Goal: Task Accomplishment & Management: Manage account settings

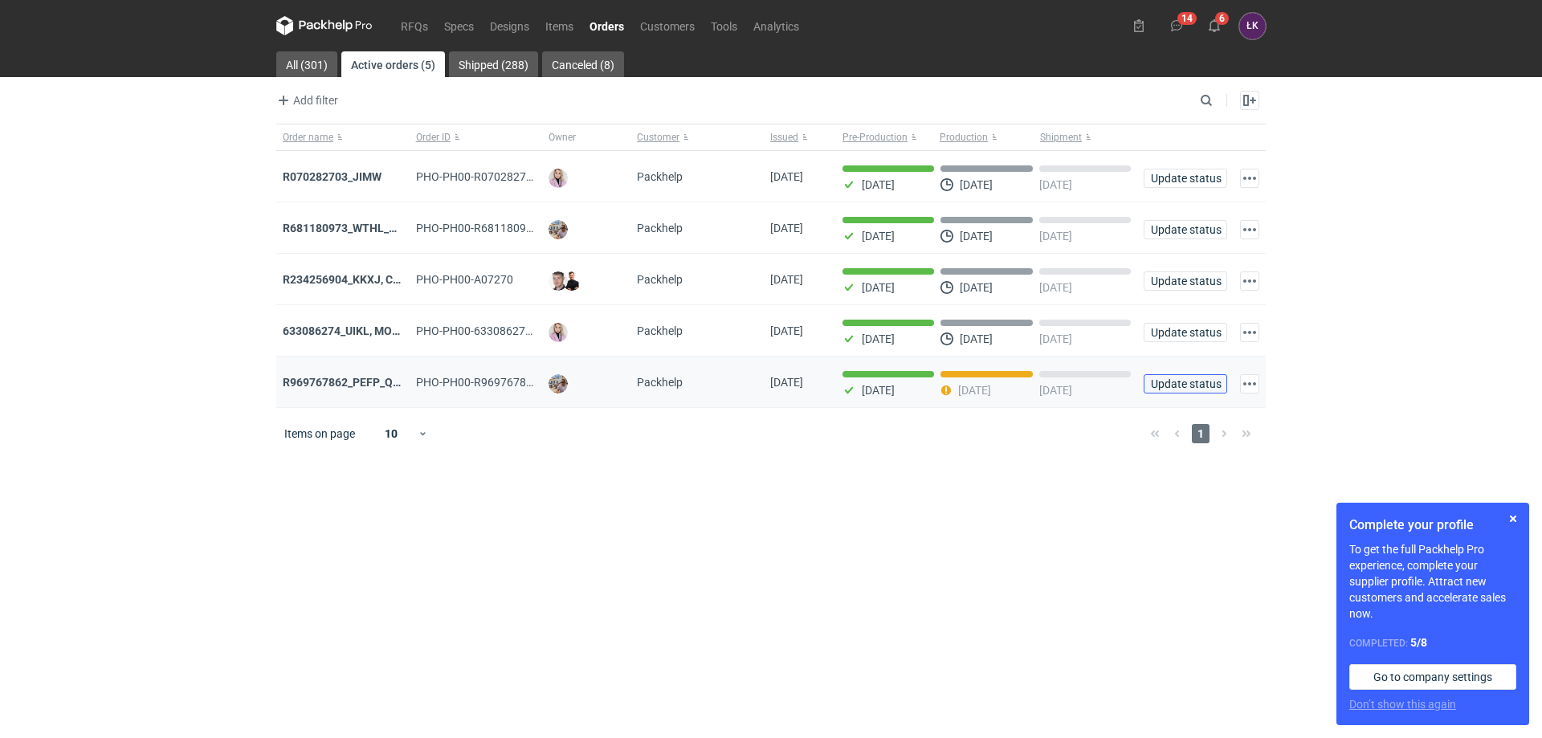
click at [1185, 389] on span "Update status" at bounding box center [1185, 383] width 69 height 11
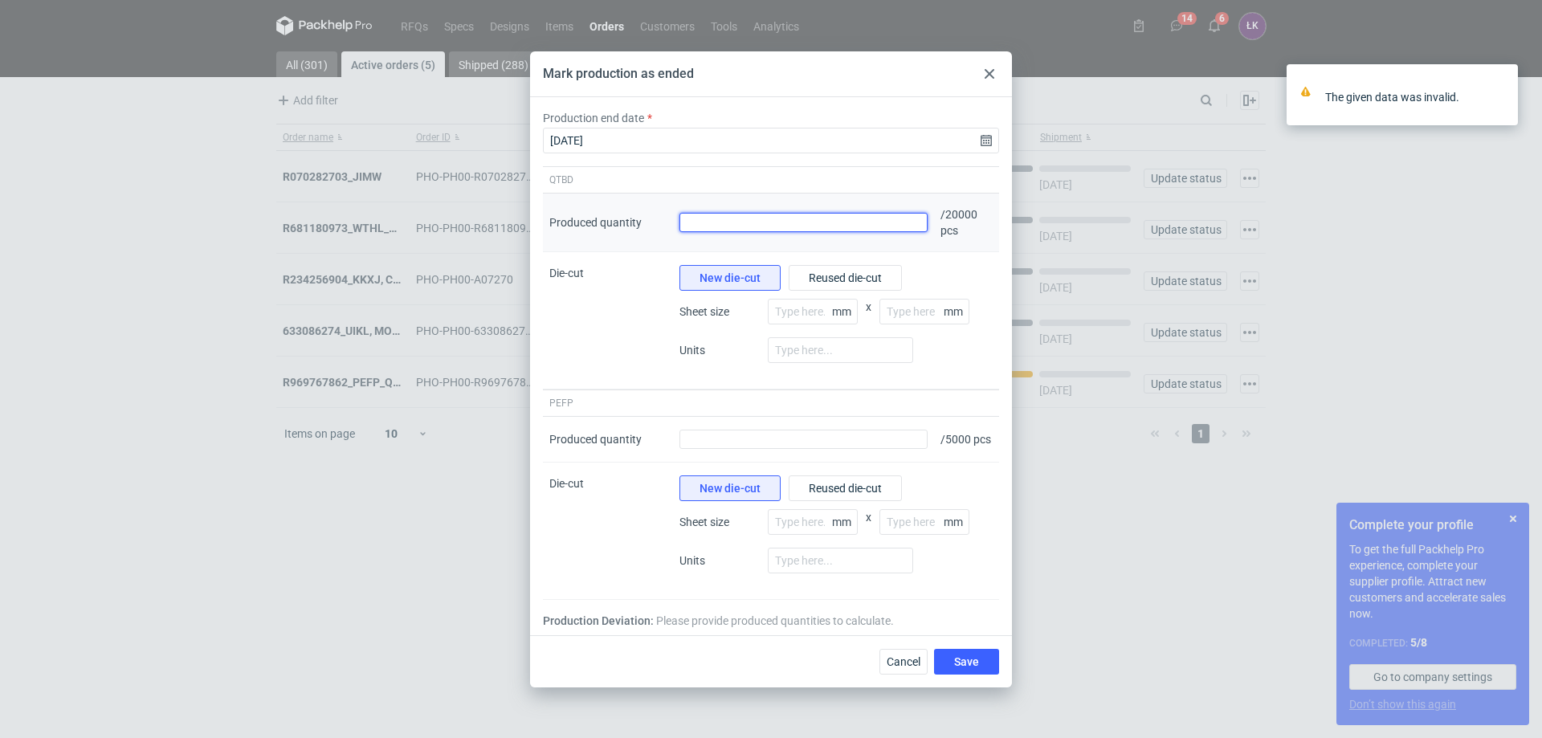
click at [845, 220] on input "Produced quantity" at bounding box center [803, 222] width 248 height 19
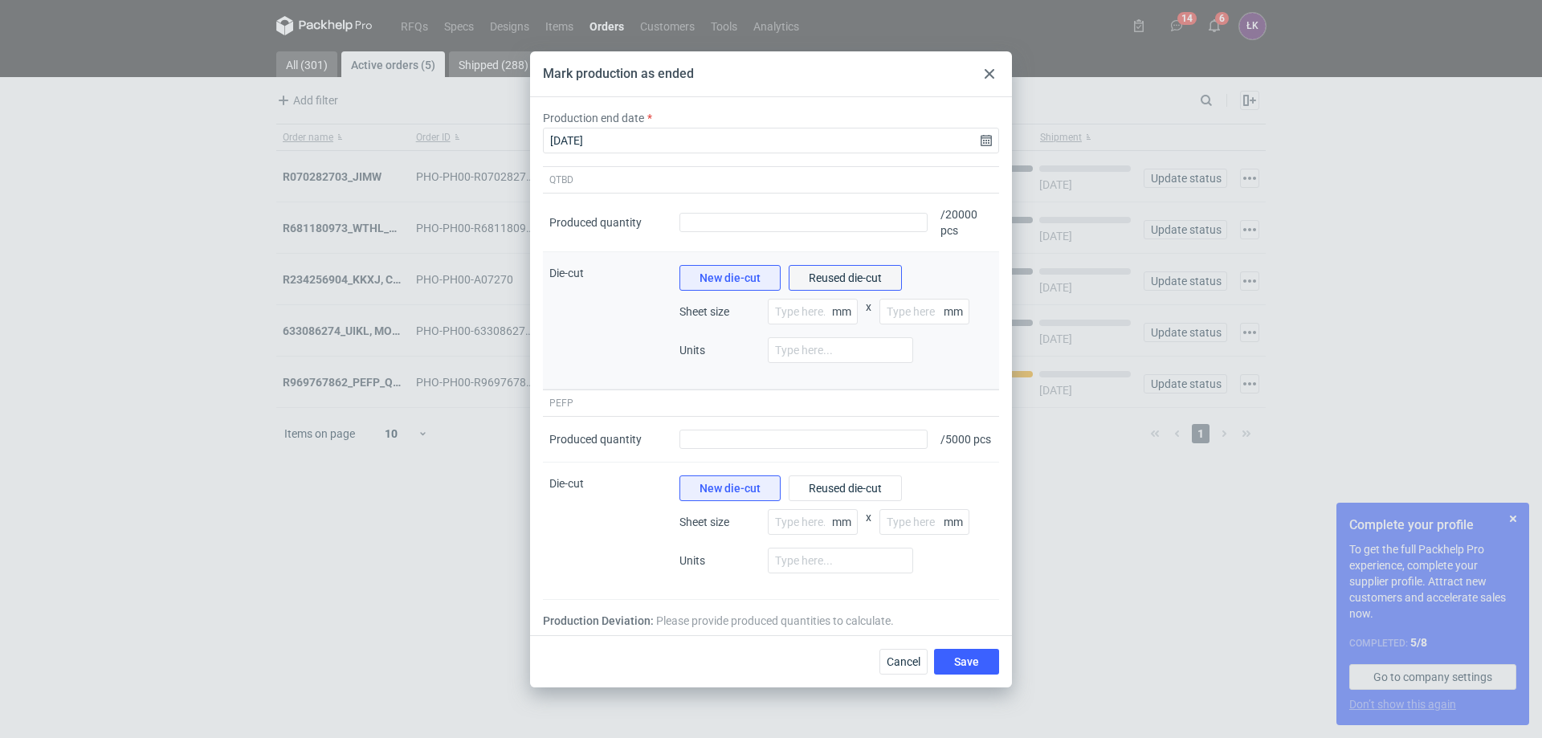
click at [831, 275] on span "Reused die-cut" at bounding box center [845, 277] width 73 height 11
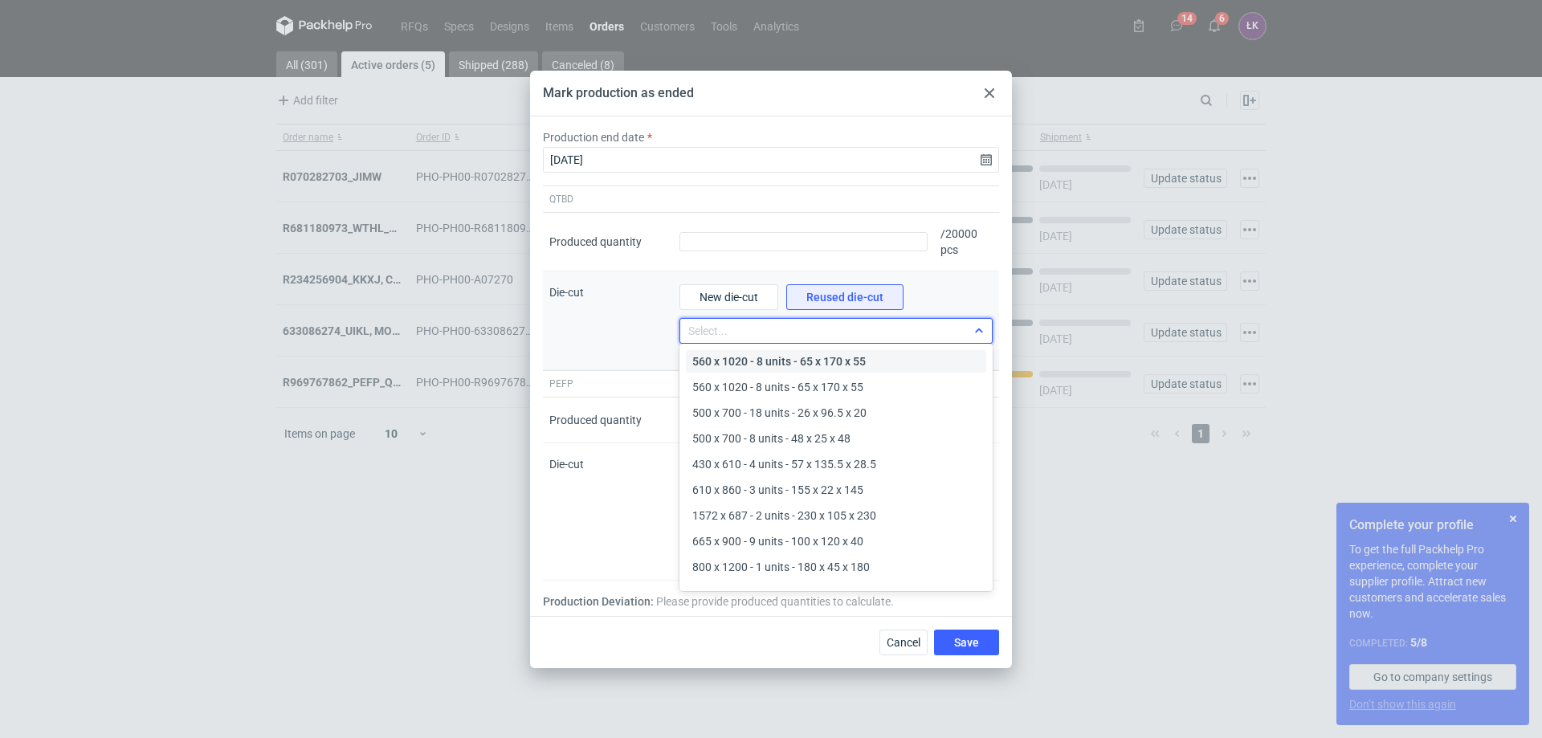
click at [821, 321] on div "Select..." at bounding box center [823, 331] width 286 height 22
click at [837, 471] on span "430 x 610 - 4 units - 57 x 135.5 x 28.5" at bounding box center [784, 464] width 184 height 16
click at [853, 328] on span "430 x 610 - 4 units - 57 x 135.5 x 28.5" at bounding box center [780, 330] width 184 height 13
click at [752, 291] on span "New die-cut" at bounding box center [728, 296] width 59 height 11
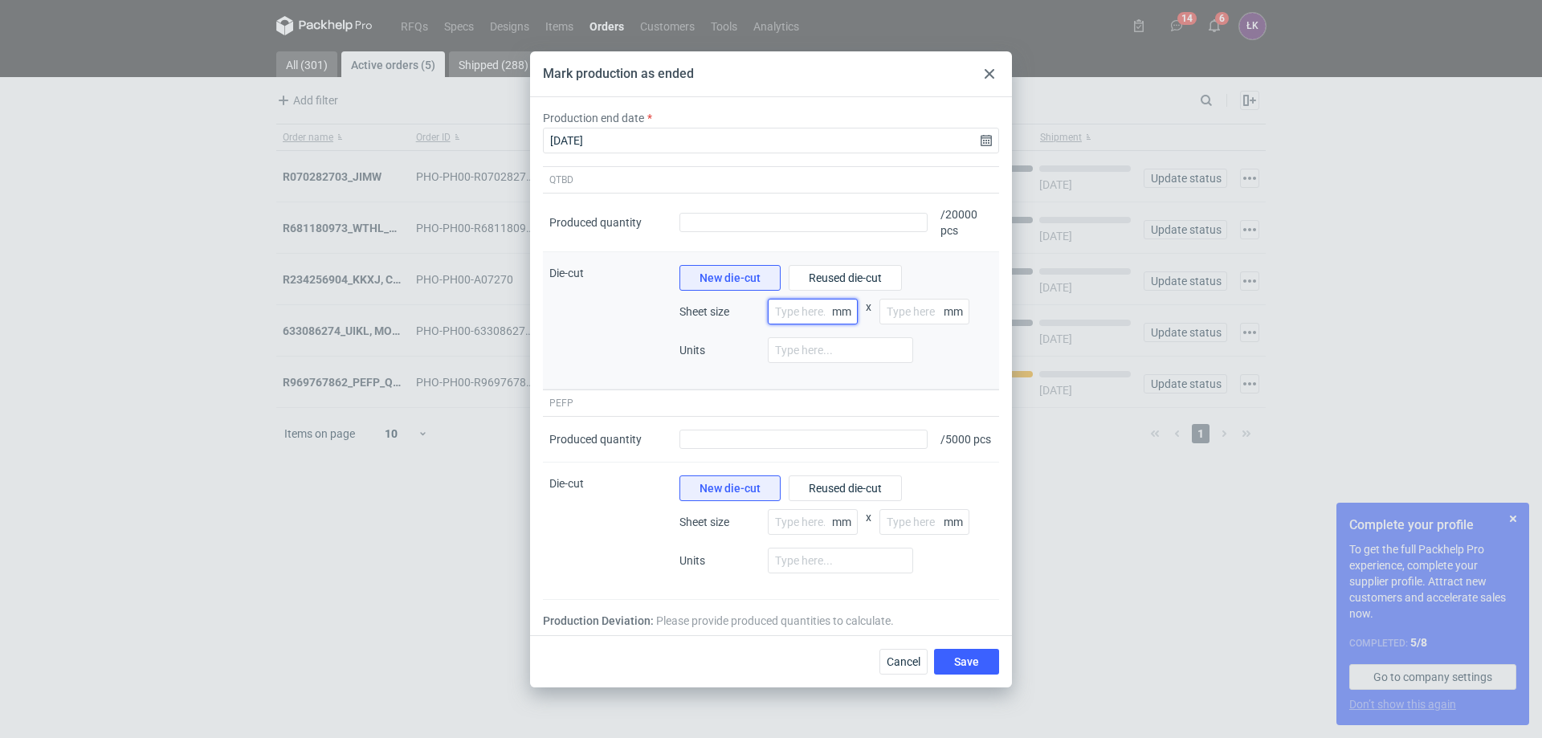
click at [801, 308] on input "number" at bounding box center [813, 312] width 90 height 26
type input "700"
type input "500"
type input "4"
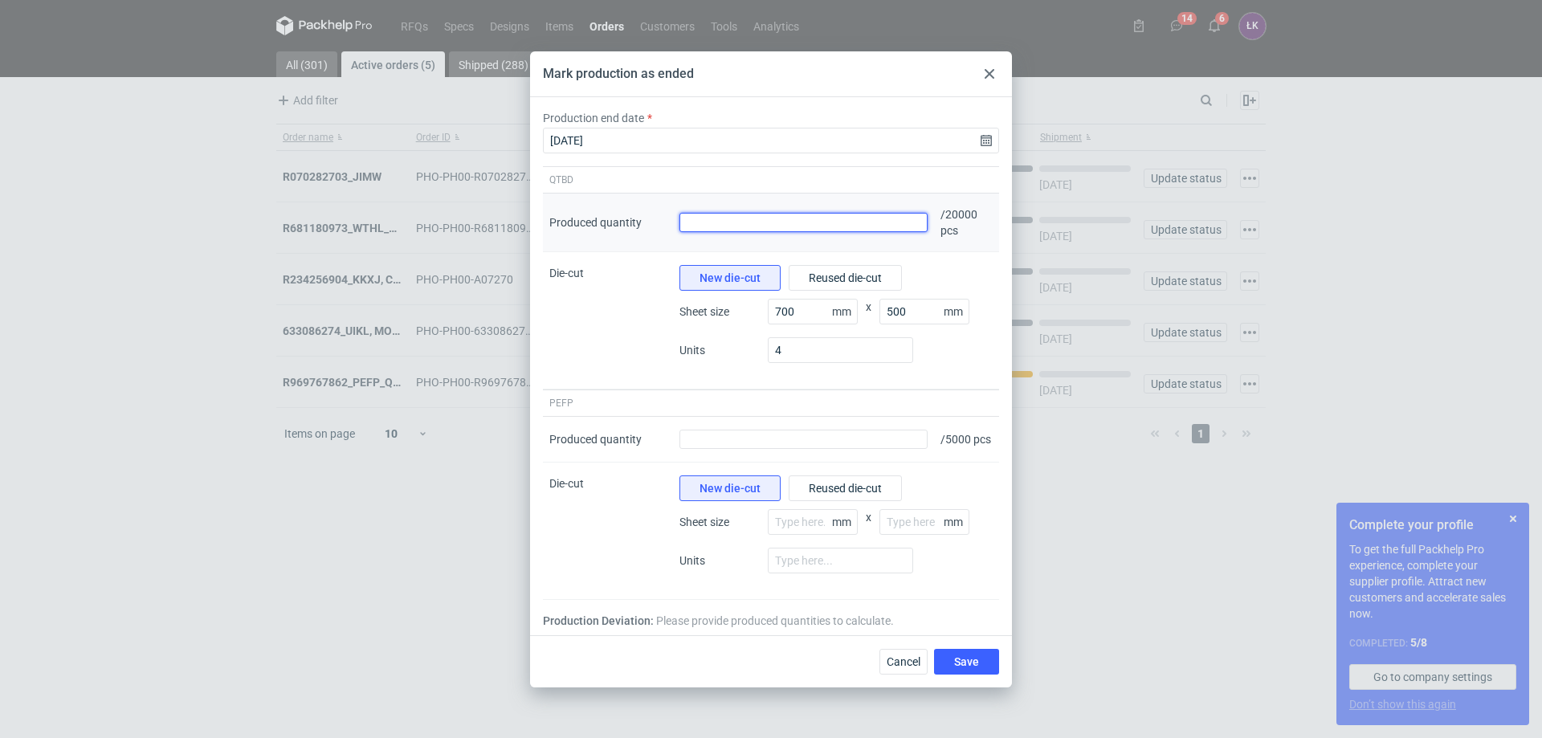
click at [750, 213] on input "Produced quantity" at bounding box center [803, 222] width 248 height 19
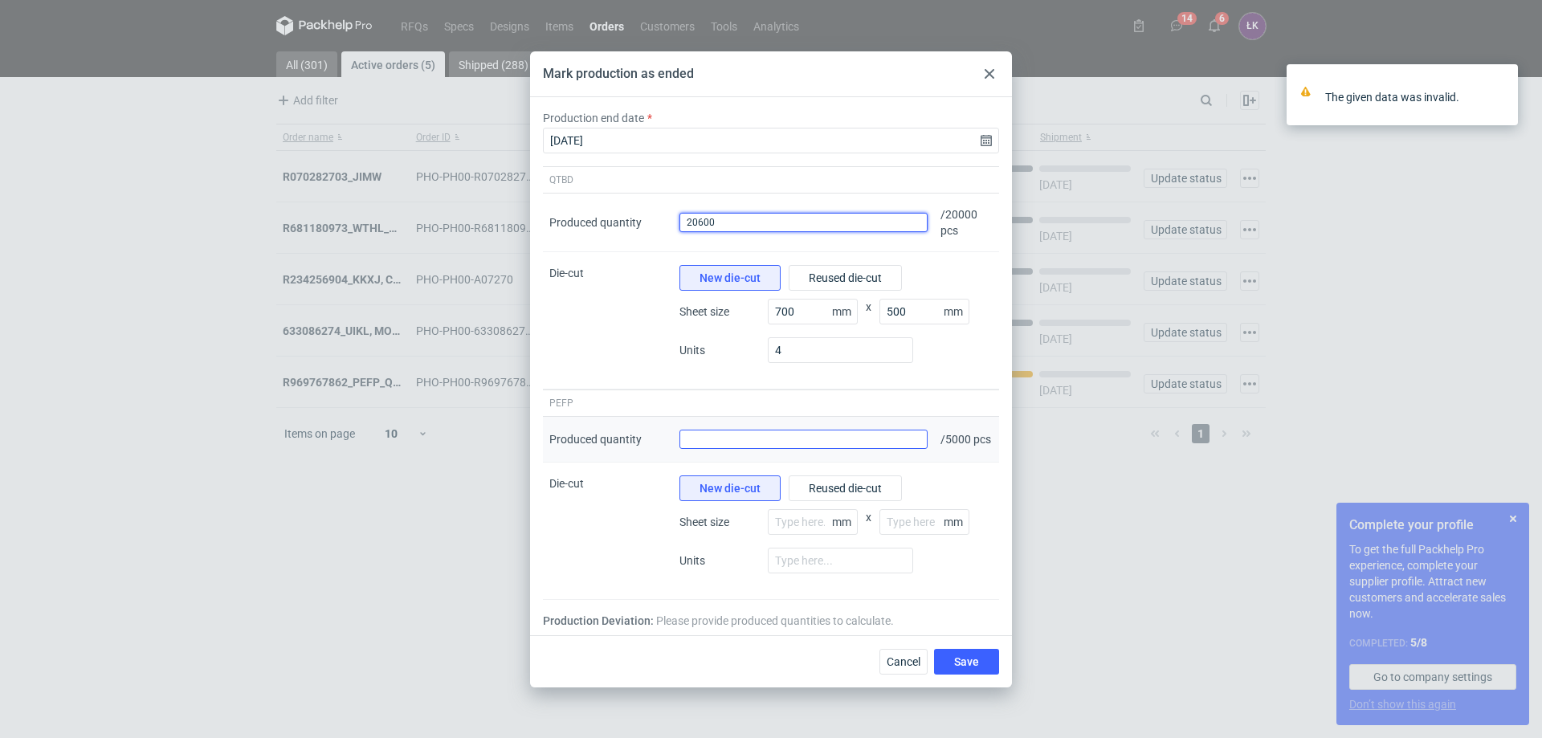
type input "20600"
click at [862, 441] on input "Produced quantity" at bounding box center [803, 439] width 248 height 19
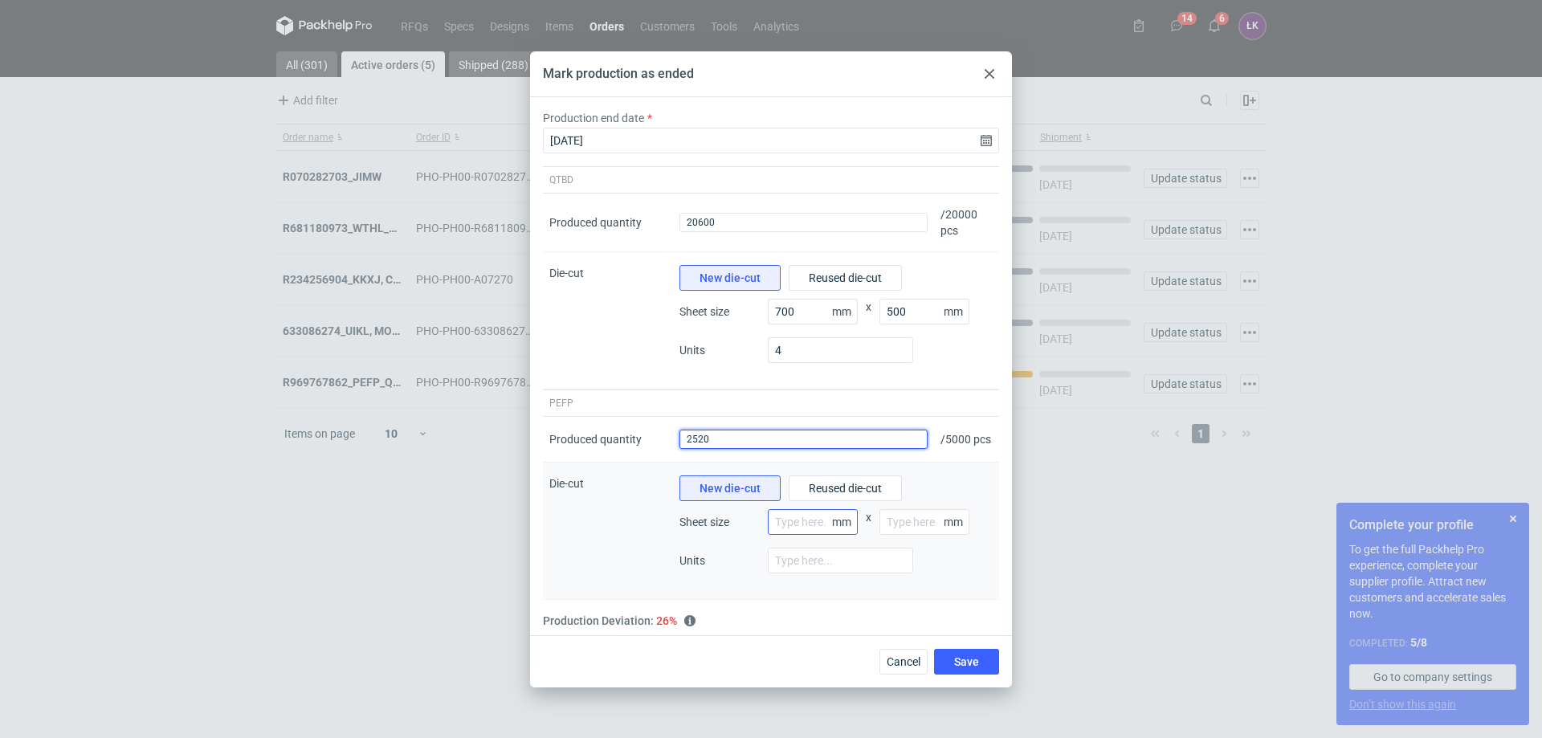
type input "2520"
click at [829, 520] on input "number" at bounding box center [813, 522] width 90 height 26
type input "860"
type input "610"
type input "4"
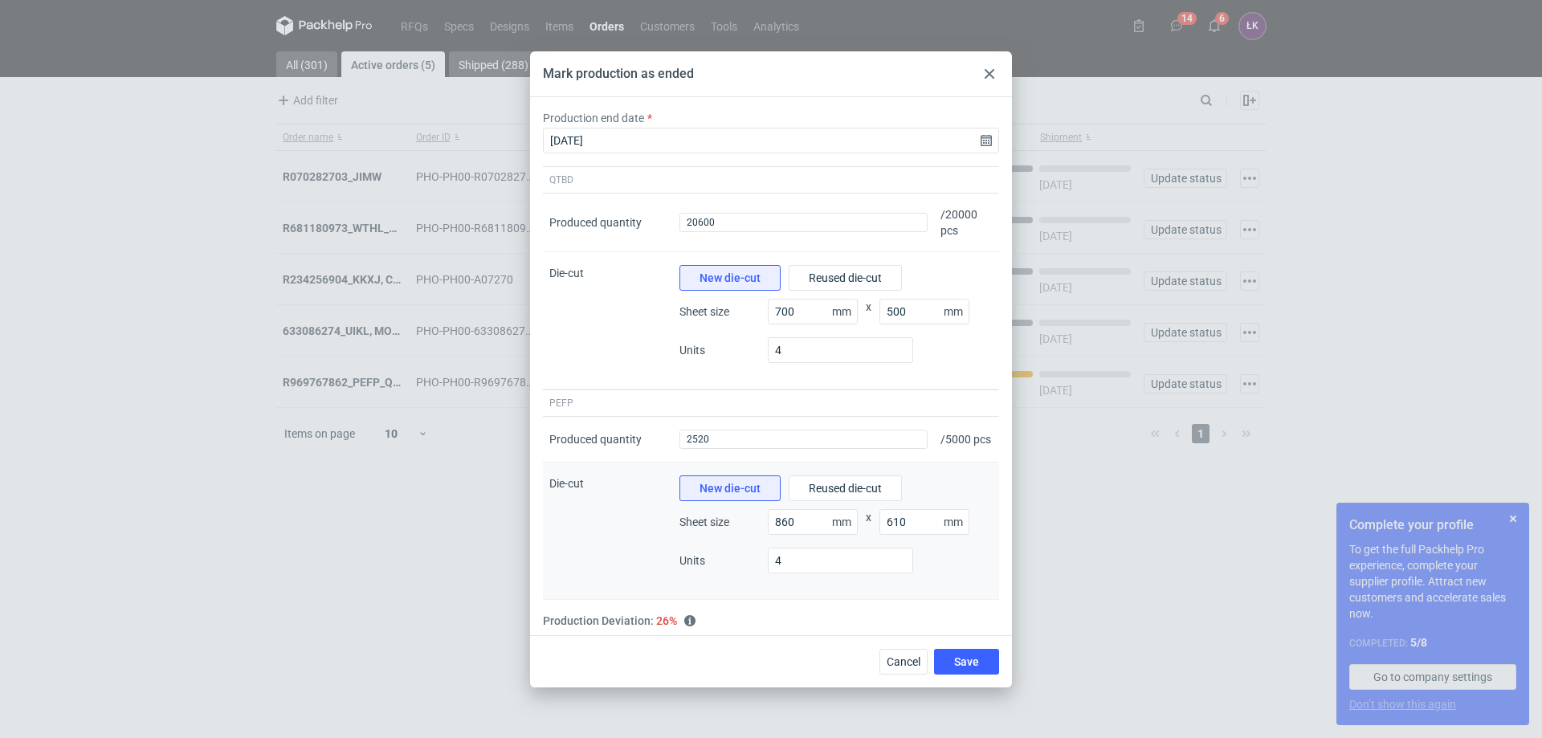
click at [947, 600] on div "New die-cut Reused die-cut Sheet size 860 mm x 610 mm Units 4" at bounding box center [836, 530] width 326 height 137
drag, startPoint x: 742, startPoint y: 442, endPoint x: 666, endPoint y: 412, distance: 81.1
click at [666, 417] on div "Produced quantity Produced quantity 2520 / 5000 pcs" at bounding box center [771, 440] width 456 height 46
type input "5250"
click at [897, 593] on div "New die-cut Reused die-cut Sheet size 860 mm x 610 mm Units 4" at bounding box center [836, 530] width 326 height 137
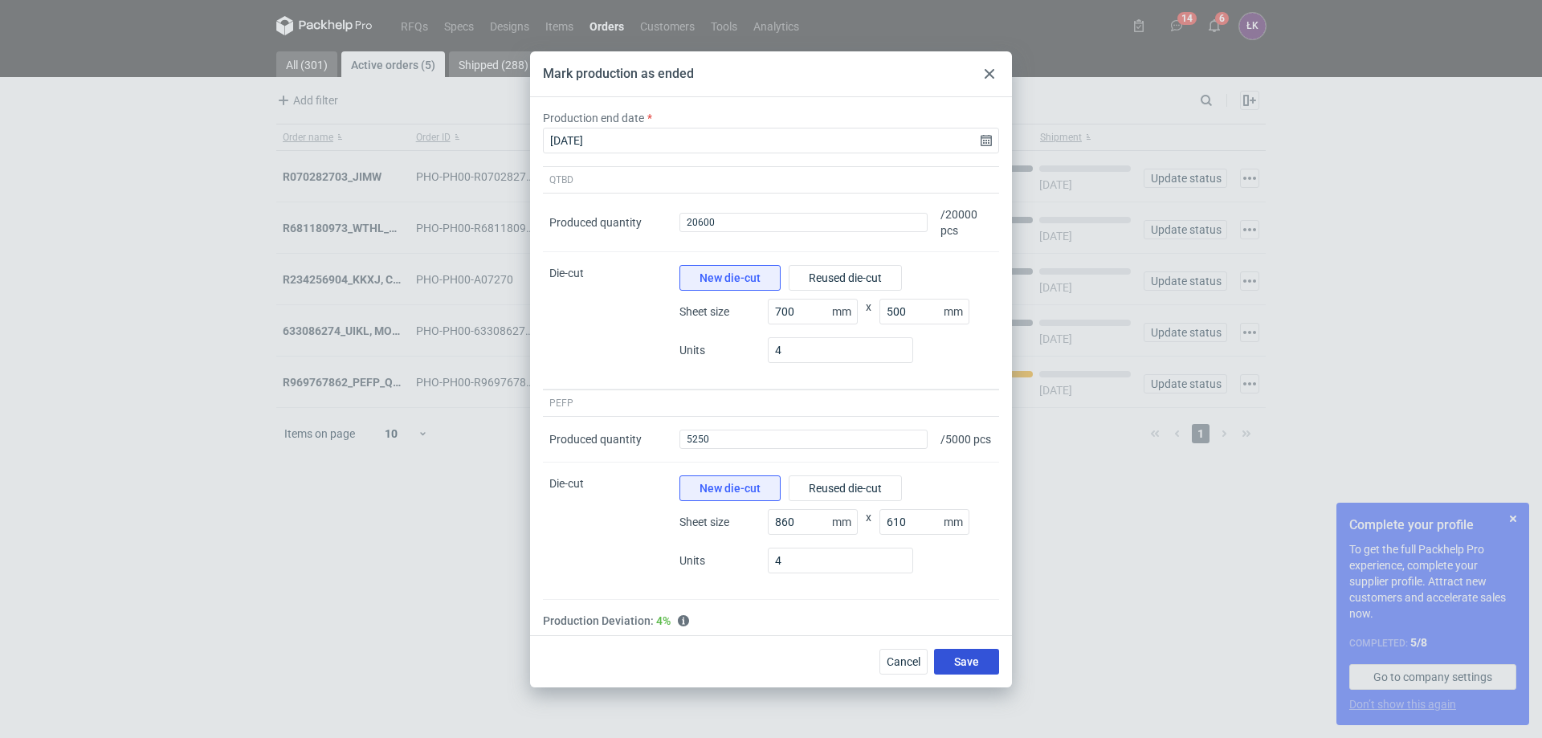
click at [971, 666] on span "Save" at bounding box center [966, 661] width 25 height 11
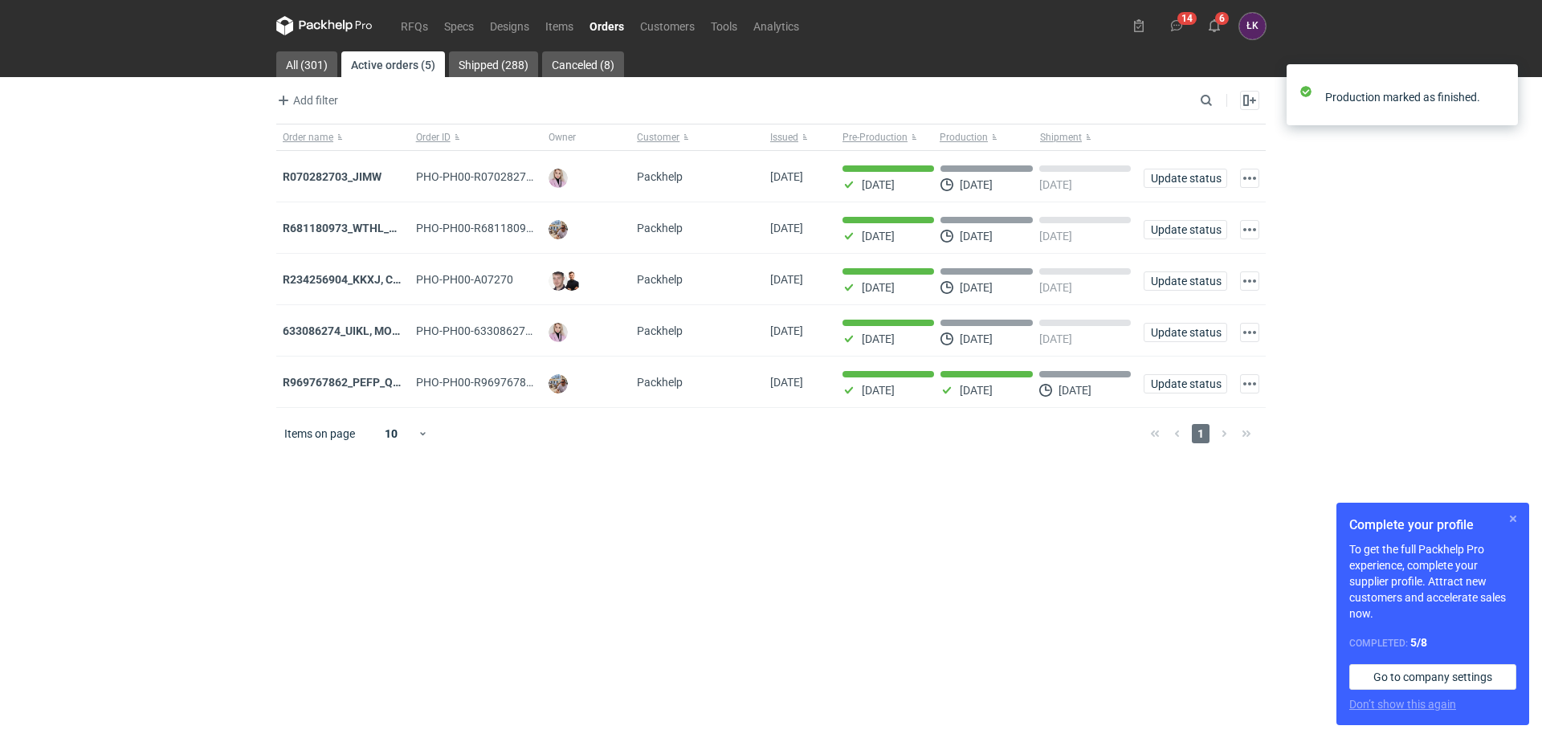
click at [1511, 520] on button "button" at bounding box center [1512, 518] width 19 height 19
